Goal: Transaction & Acquisition: Purchase product/service

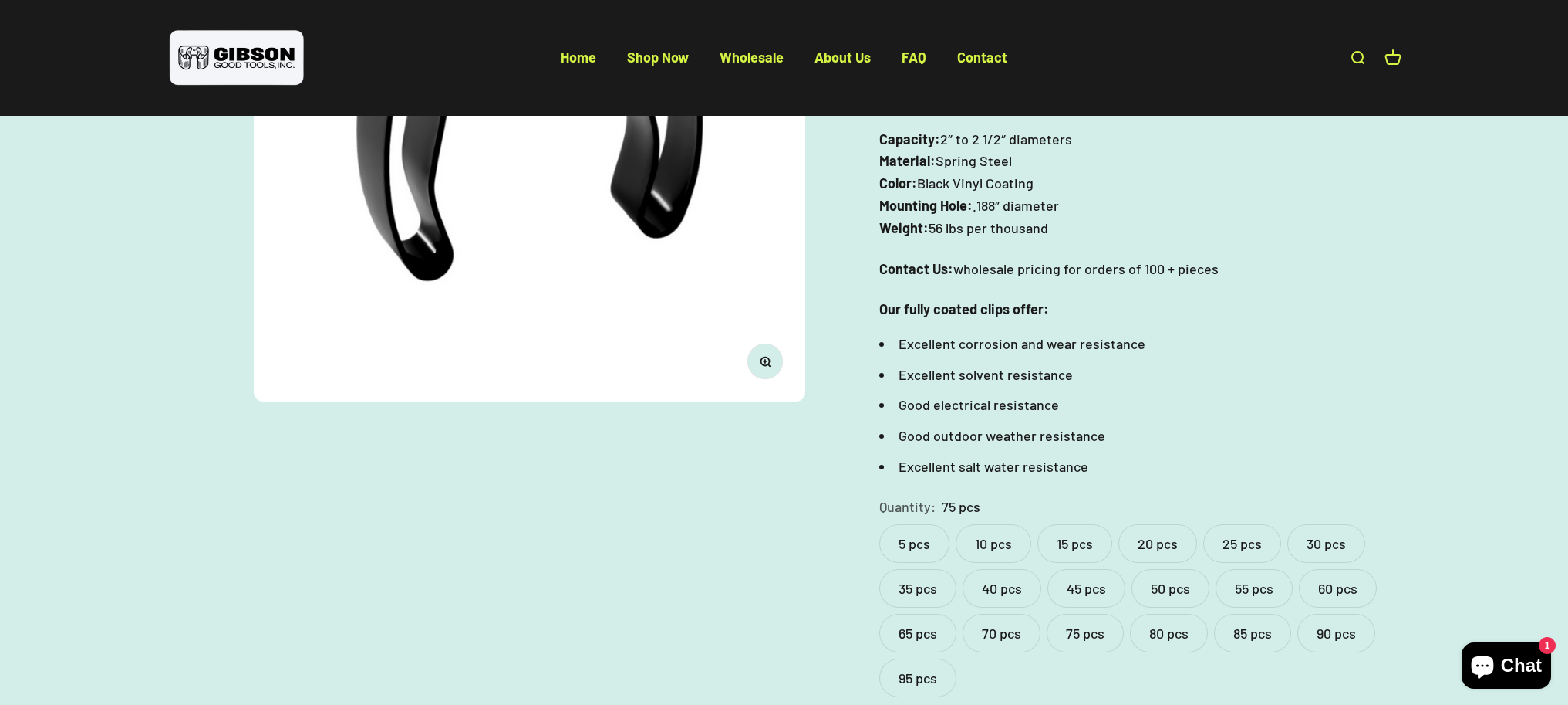
scroll to position [369, 0]
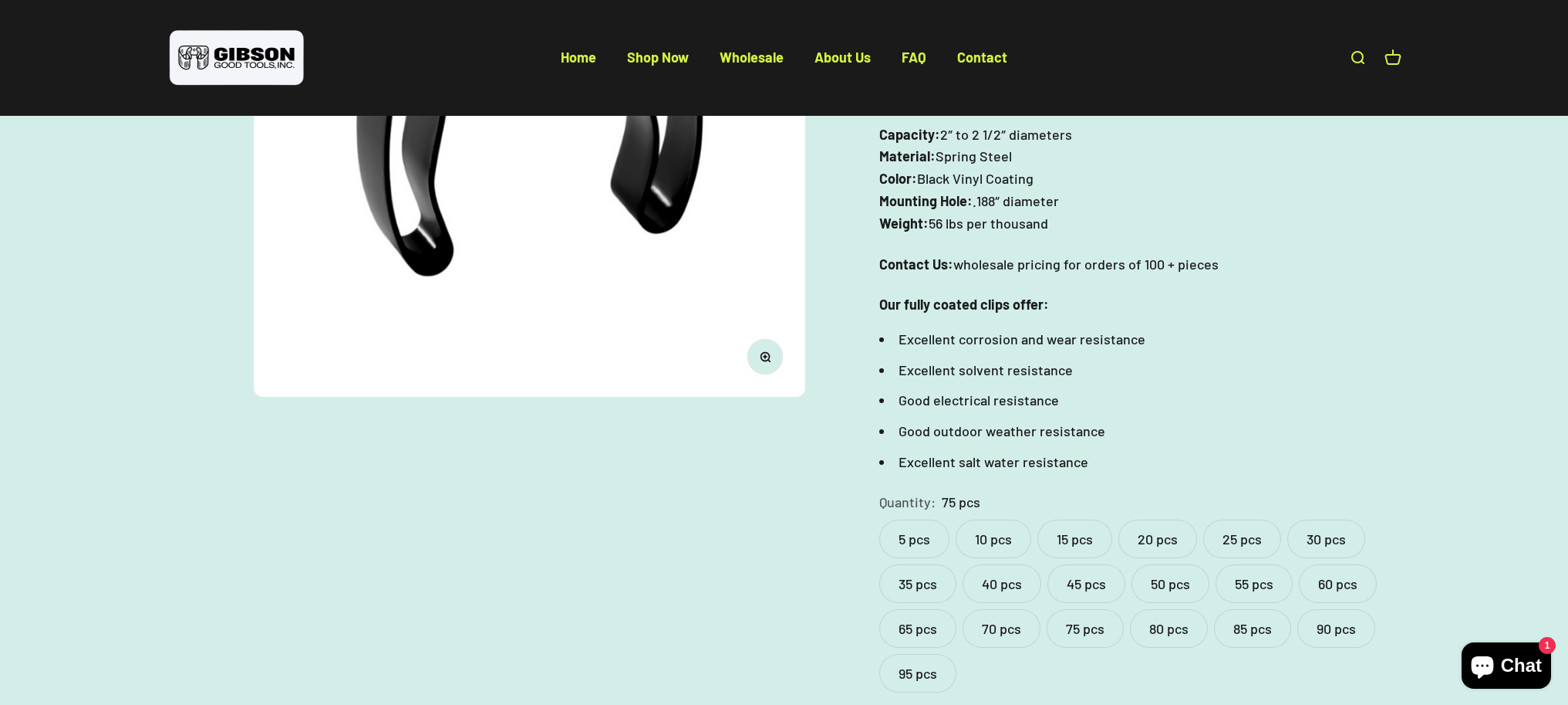
click at [908, 536] on label "5 pcs" at bounding box center [915, 539] width 70 height 38
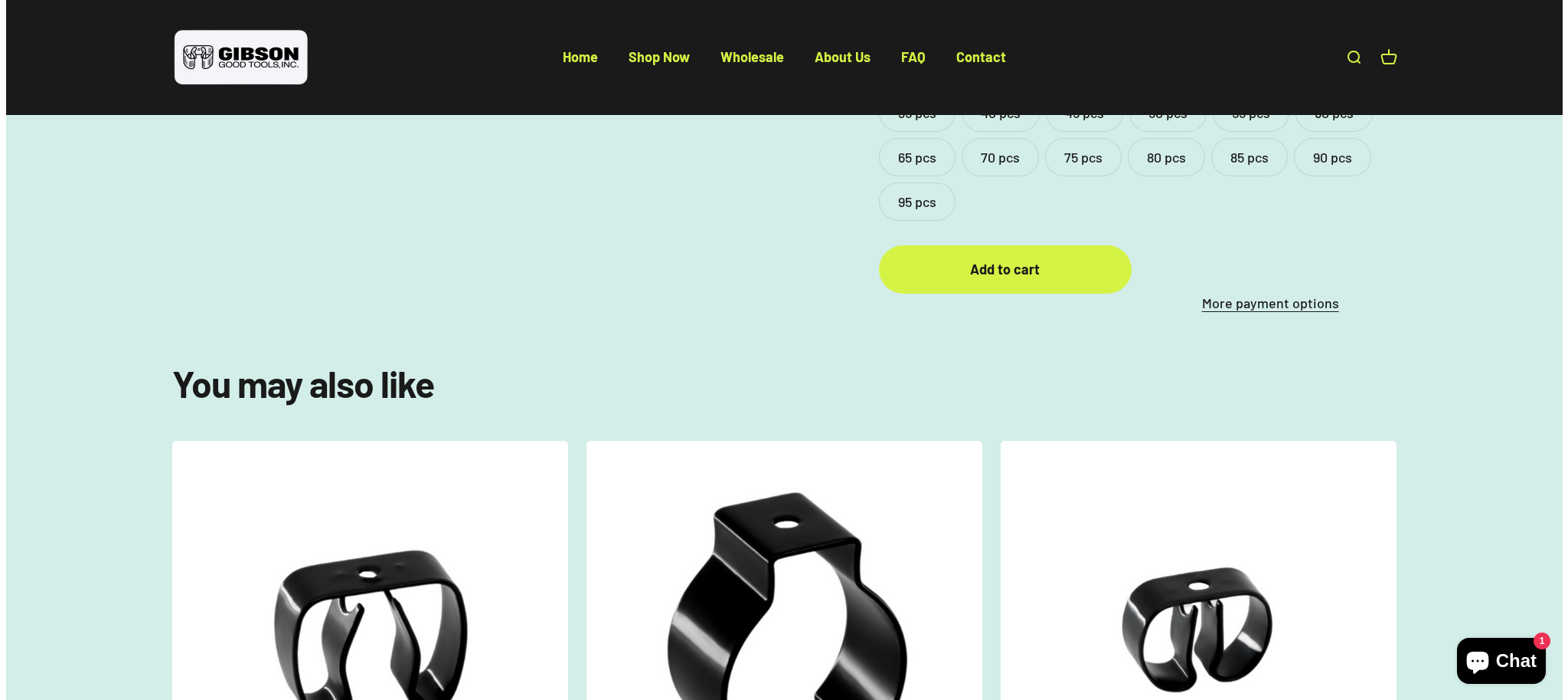
scroll to position [835, 0]
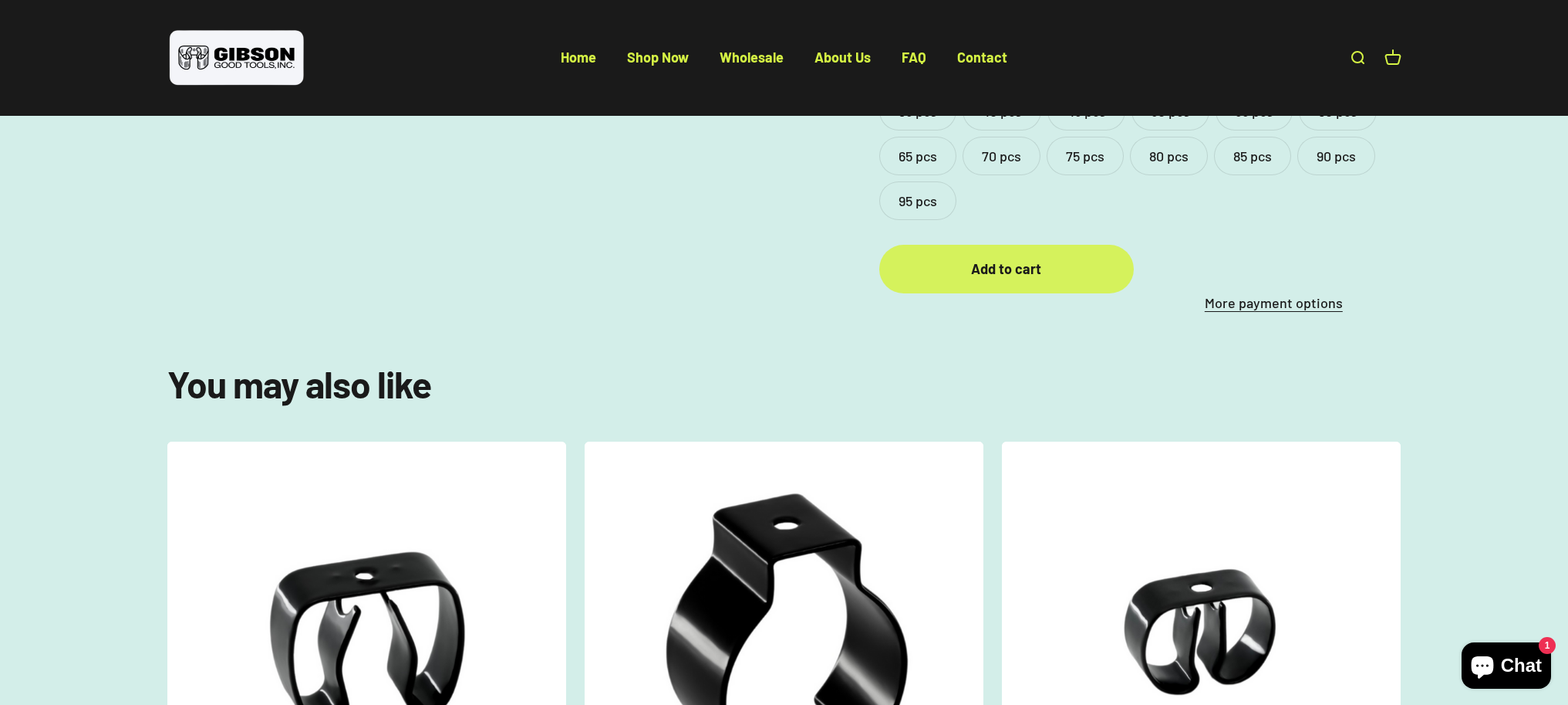
click at [1002, 273] on div "Add to cart" at bounding box center [1006, 269] width 193 height 22
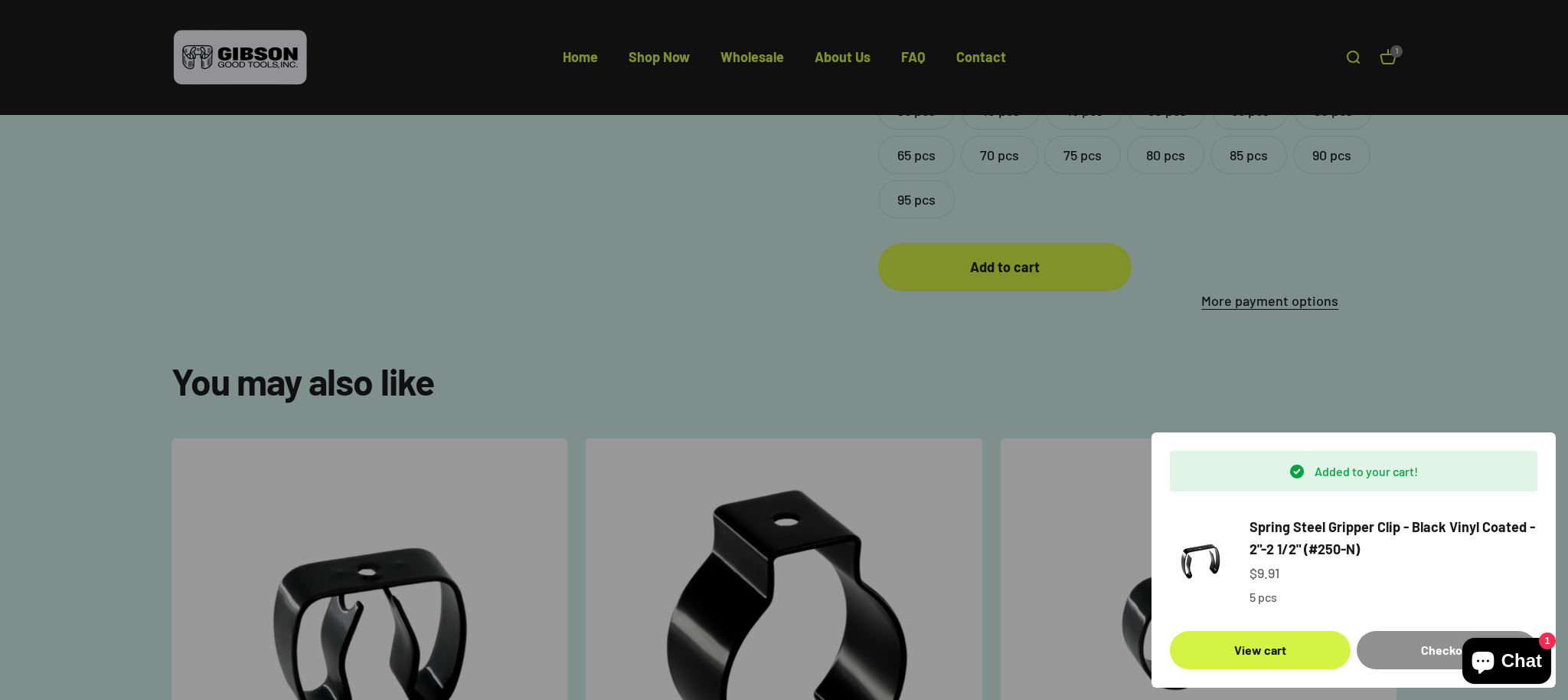
click at [1419, 644] on div "Checkout" at bounding box center [1447, 649] width 144 height 20
